Goal: Task Accomplishment & Management: Manage account settings

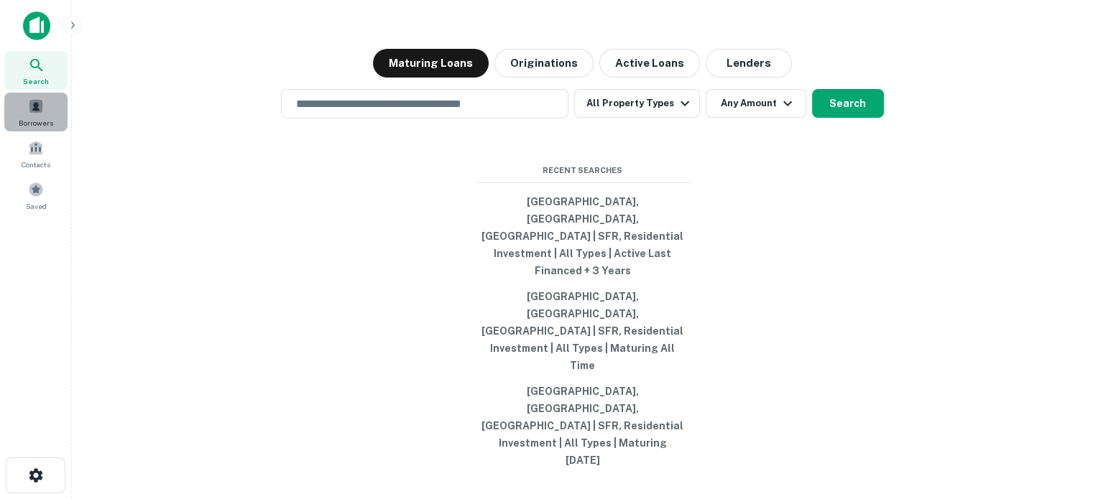
click at [31, 119] on span "Borrowers" at bounding box center [36, 122] width 34 height 11
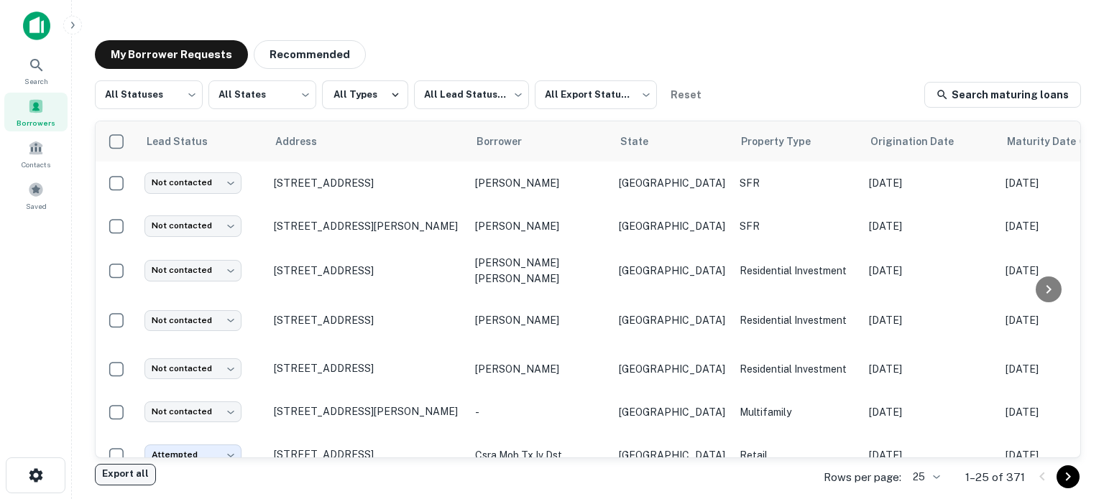
click at [126, 474] on button "Export all" at bounding box center [125, 475] width 61 height 22
